Goal: Task Accomplishment & Management: Manage account settings

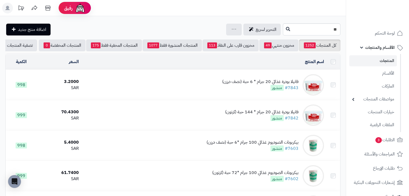
scroll to position [48, 0]
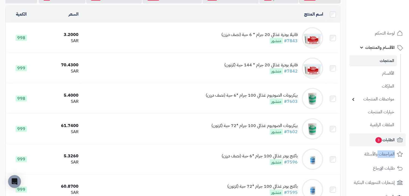
drag, startPoint x: 377, startPoint y: 147, endPoint x: 377, endPoint y: 142, distance: 4.8
click at [377, 142] on ul "لوحة التحكم الأقسام والمنتجات المنتجات الأقسام الماركات مواصفات المنتجات مواصفا…" at bounding box center [377, 129] width 63 height 205
click at [377, 142] on span "3" at bounding box center [378, 140] width 7 height 6
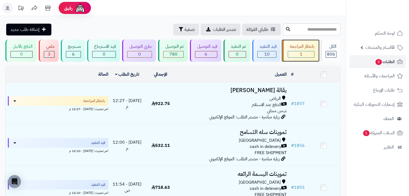
click at [303, 44] on div "بانتظار المراجعة" at bounding box center [301, 47] width 27 height 6
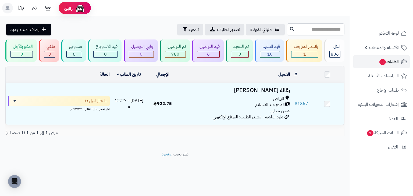
click at [180, 109] on td "بقالة يحيى البشى الرياض الدفع عند الاستلام شحن مجاني زيارة مباشرة - مصدر الطلب:…" at bounding box center [236, 104] width 113 height 42
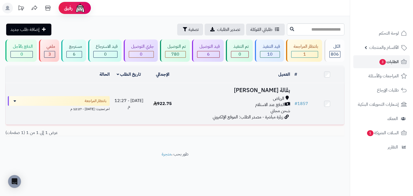
click at [224, 101] on div "الرياض" at bounding box center [236, 99] width 108 height 6
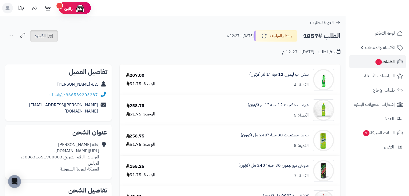
click at [45, 36] on span "الفاتورة" at bounding box center [40, 36] width 11 height 6
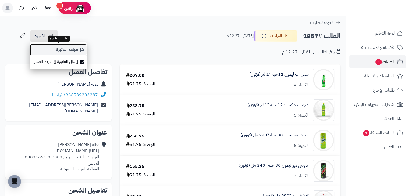
click at [69, 50] on link "طباعة الفاتورة" at bounding box center [58, 50] width 57 height 12
